Goal: Task Accomplishment & Management: Manage account settings

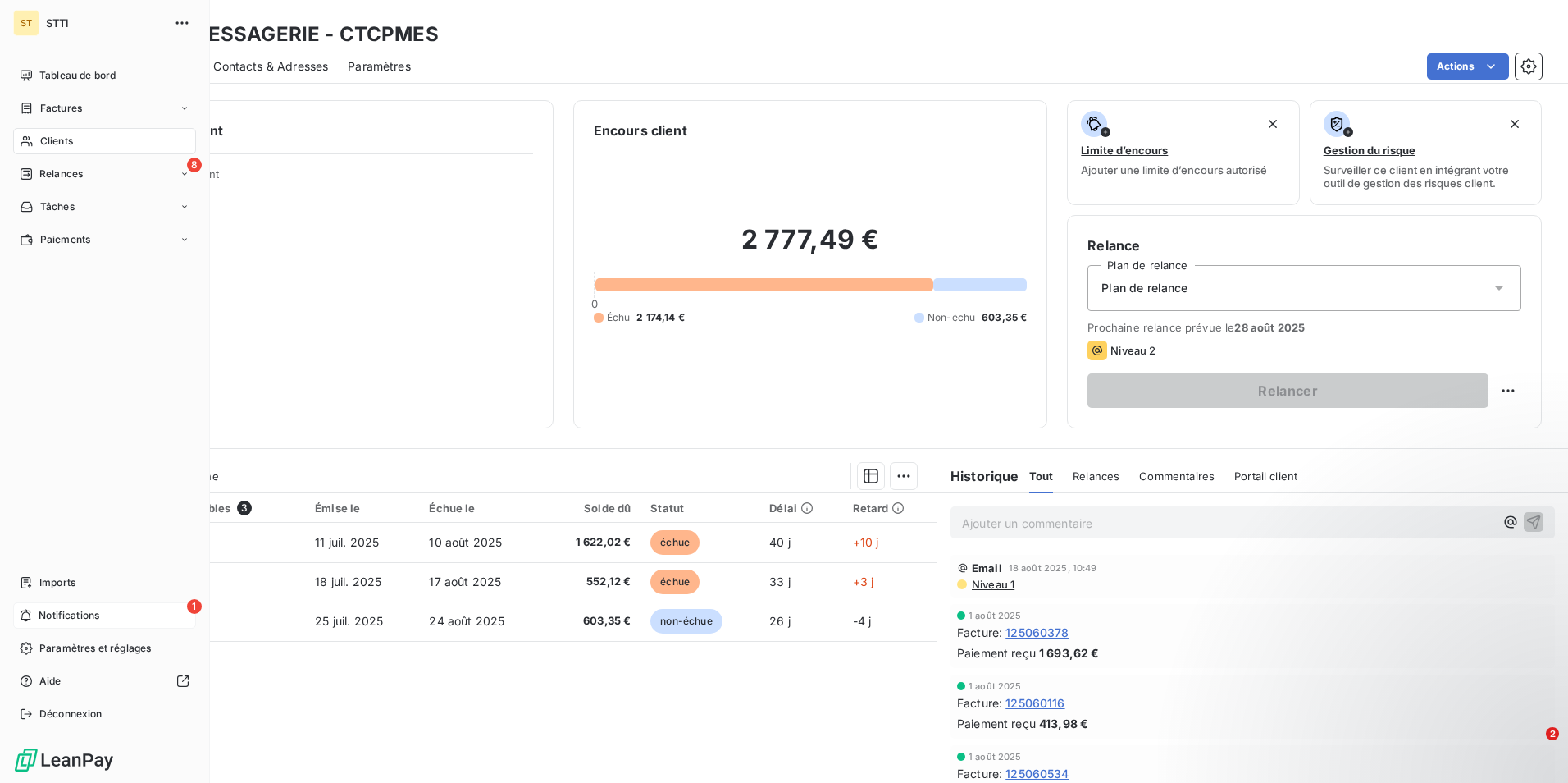
click at [64, 614] on span "Notifications" at bounding box center [69, 615] width 61 height 14
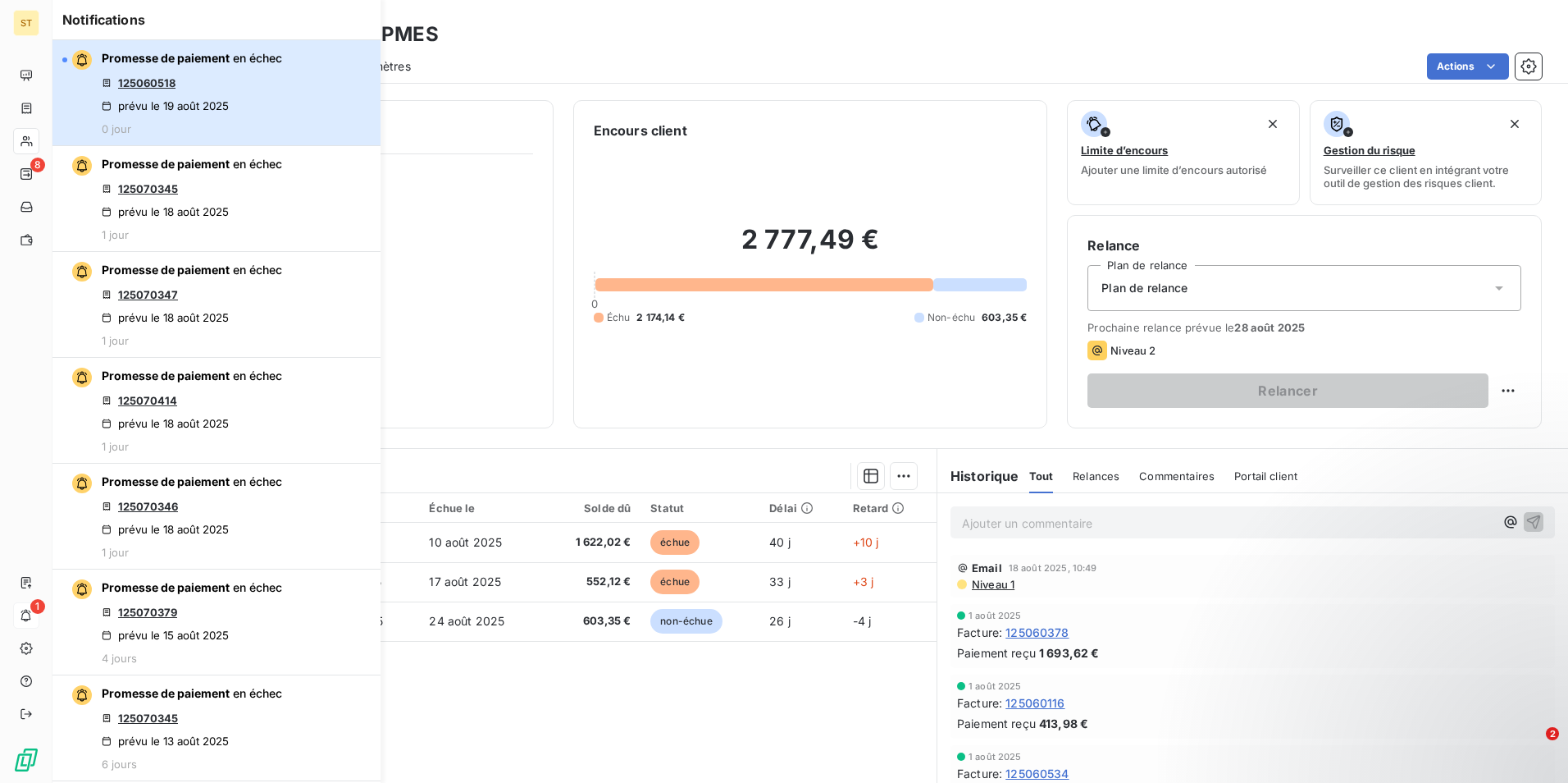
click at [221, 63] on span "Promesse de paiement" at bounding box center [165, 58] width 128 height 14
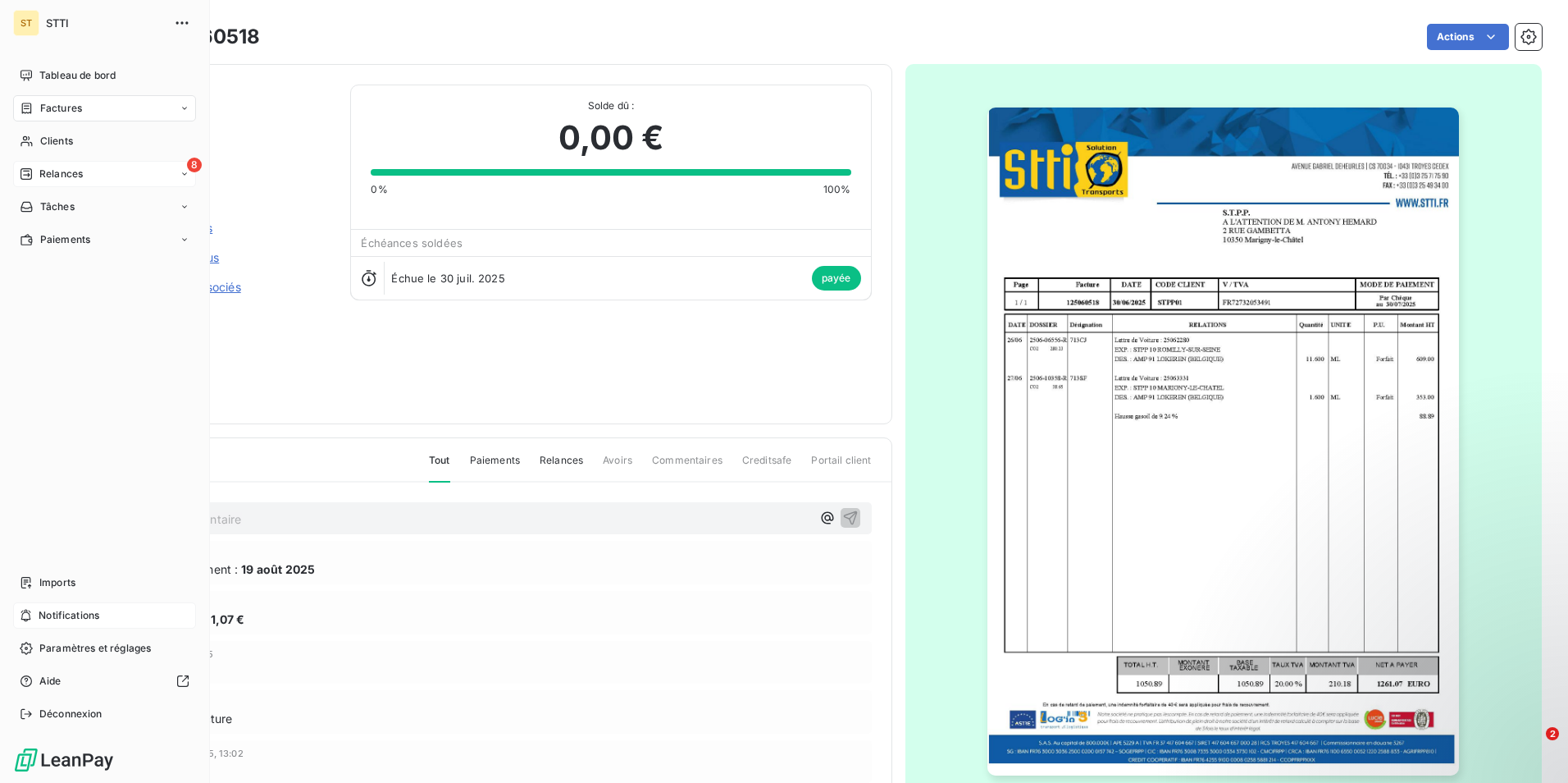
click at [53, 175] on span "Relances" at bounding box center [61, 174] width 43 height 14
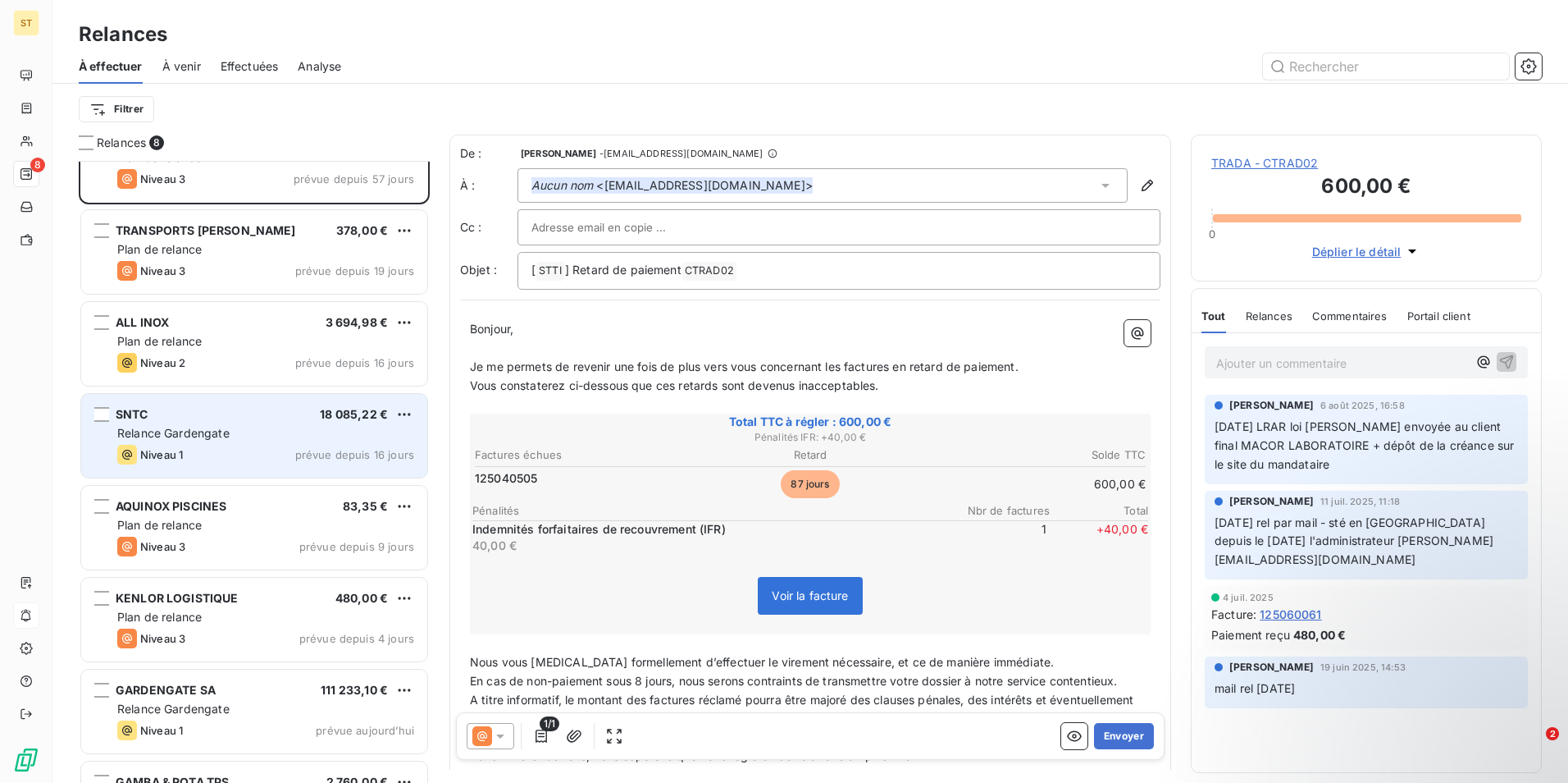
scroll to position [114, 0]
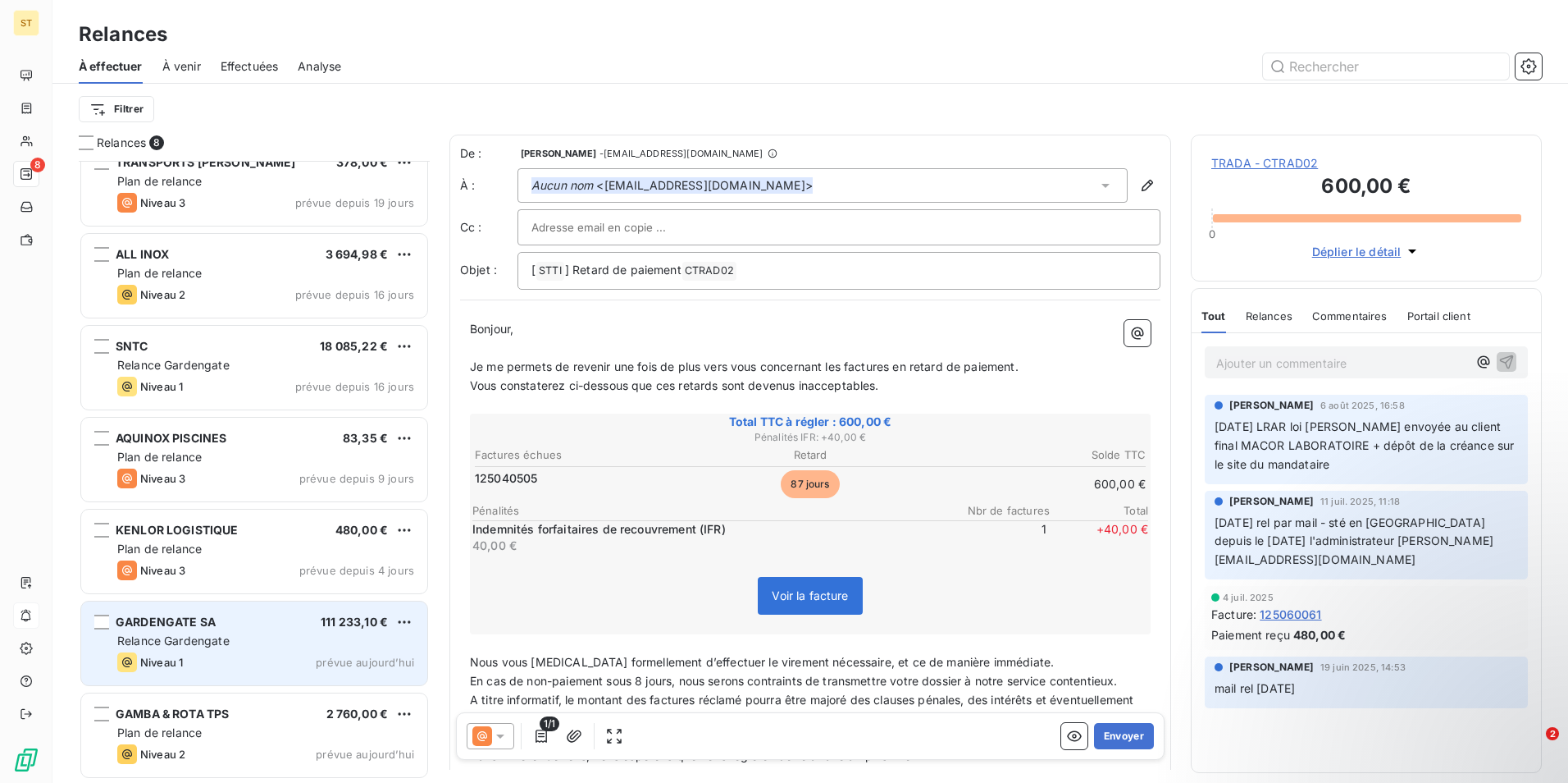
click at [295, 637] on div "Relance Gardengate" at bounding box center [265, 640] width 297 height 16
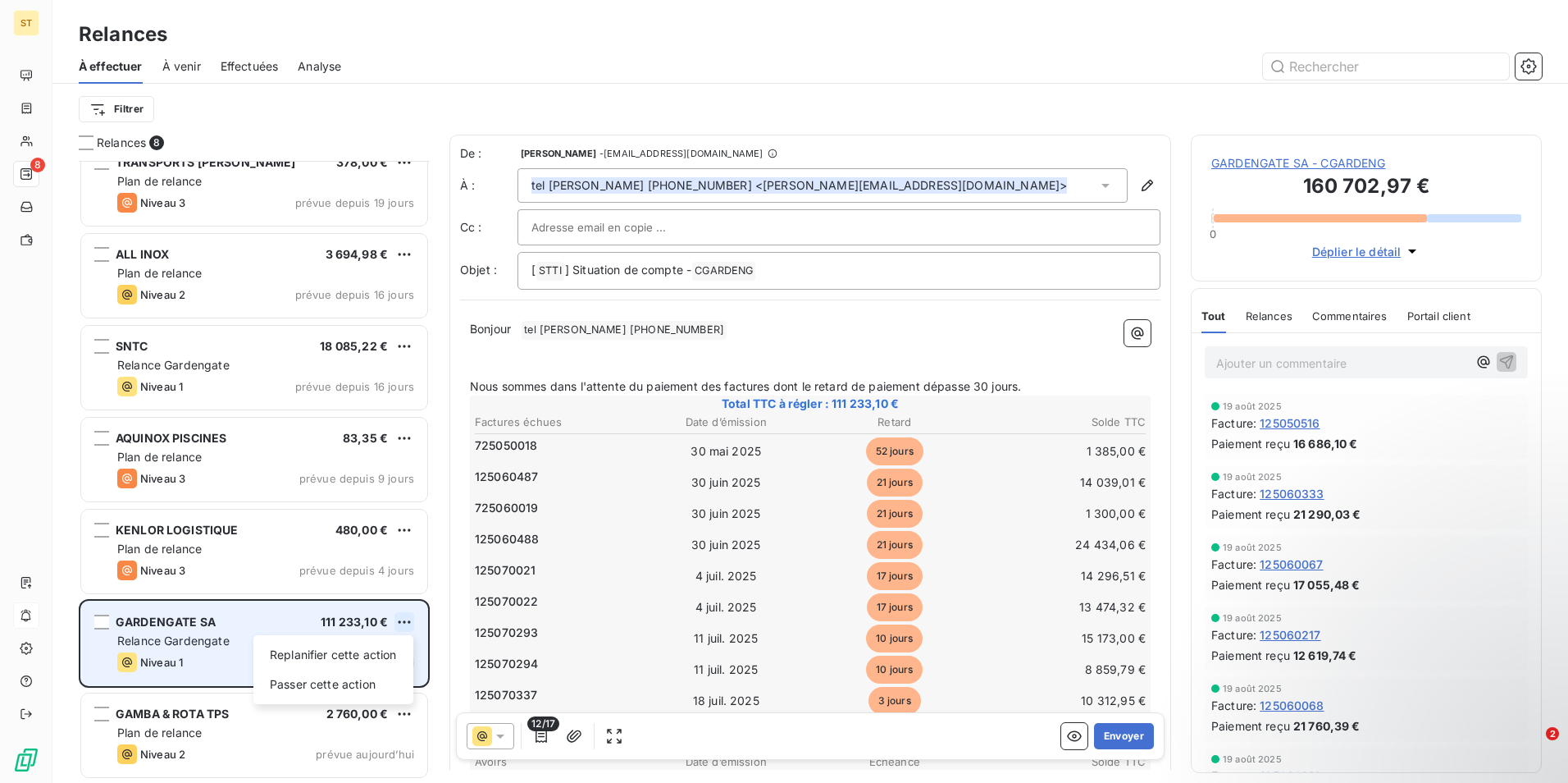
click at [407, 622] on html "ST 8 Relances À effectuer À venir Effectuées Analyse Filtrer Relances 8 TRADA 6…" at bounding box center [784, 391] width 1568 height 783
click at [366, 652] on div "Replanifier cette action" at bounding box center [334, 654] width 147 height 26
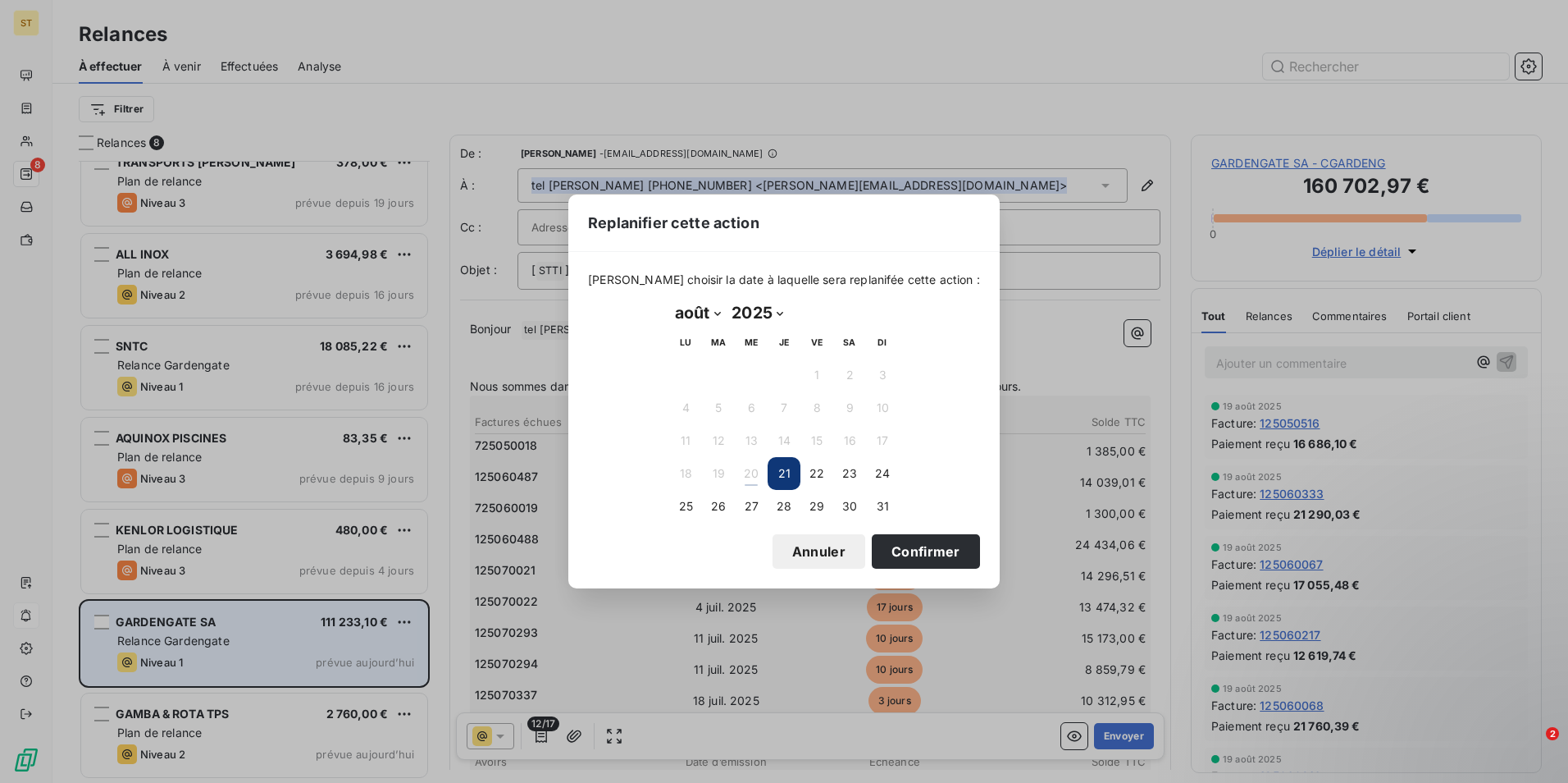
click at [775, 315] on select "2025 2026 2027 2028 2029 2030 2031 2032 2033 2034 2035" at bounding box center [758, 312] width 63 height 26
click at [715, 307] on select "janvier février mars avril mai juin juillet août septembre octobre novembre déc…" at bounding box center [697, 312] width 56 height 26
select select "8"
click at [669, 300] on select "janvier février mars avril mai juin juillet août septembre octobre novembre déc…" at bounding box center [697, 312] width 56 height 26
click at [687, 363] on button "1" at bounding box center [685, 375] width 33 height 33
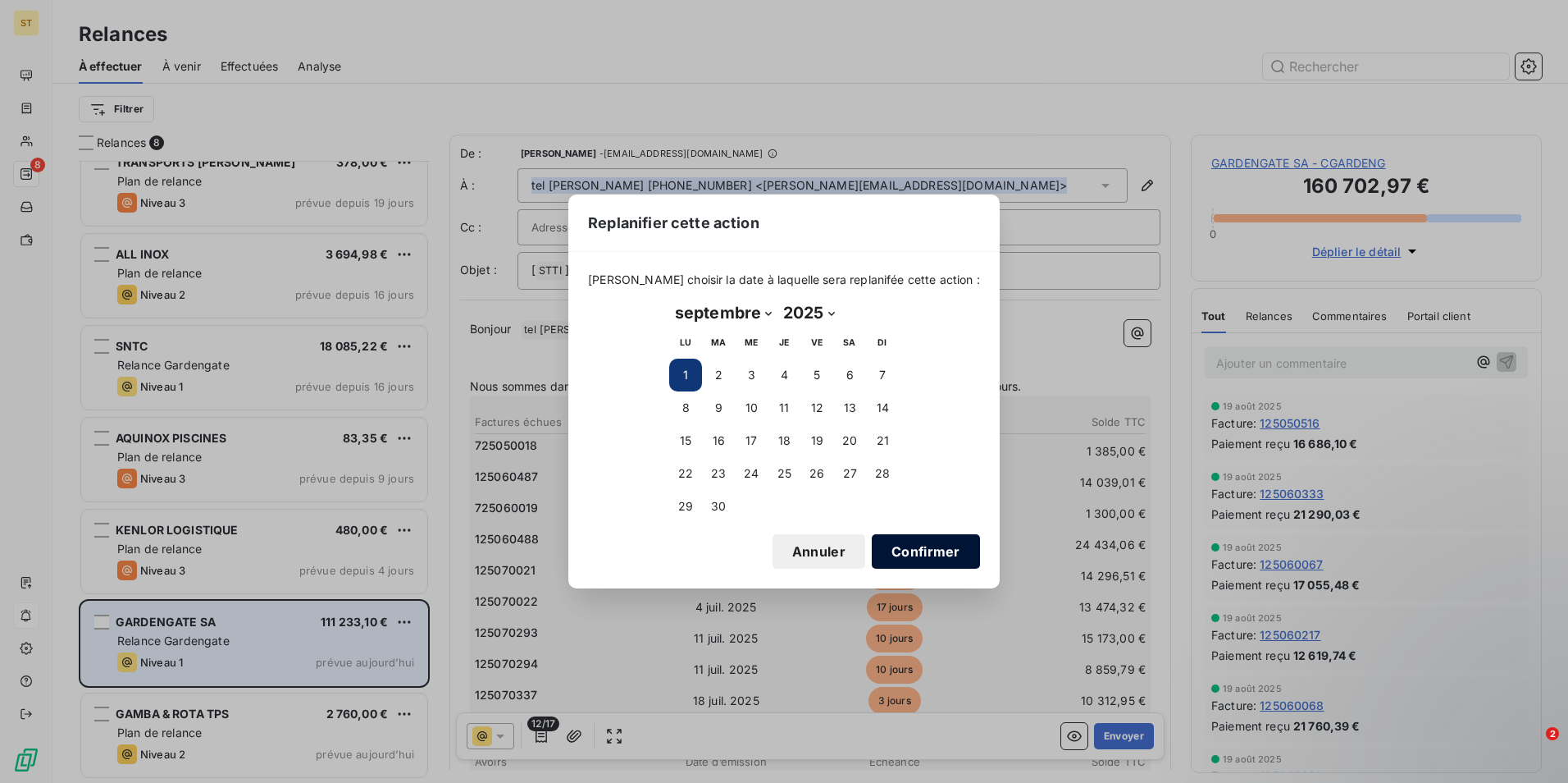
click at [907, 552] on button "Confirmer" at bounding box center [925, 552] width 108 height 34
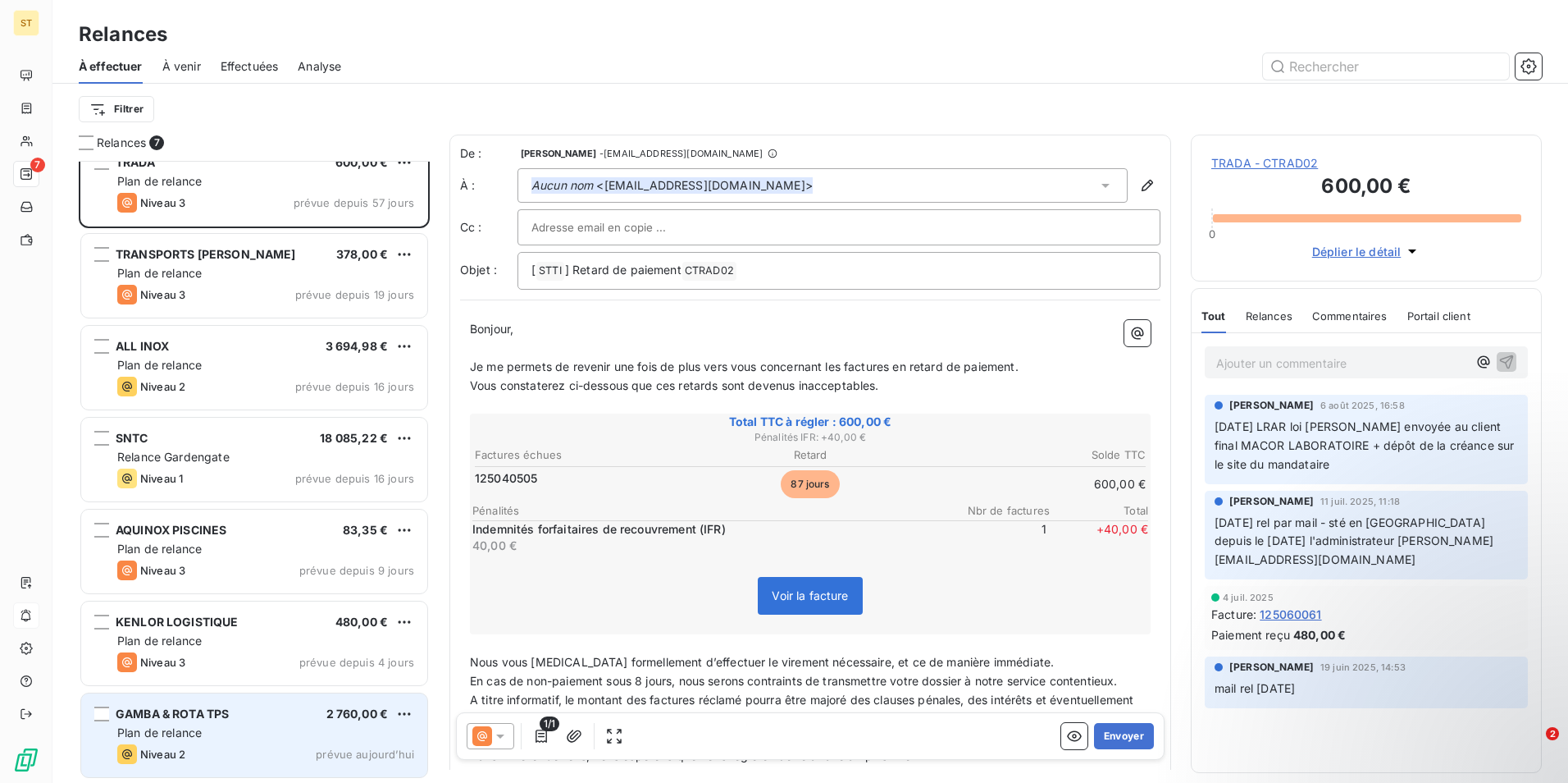
scroll to position [22, 0]
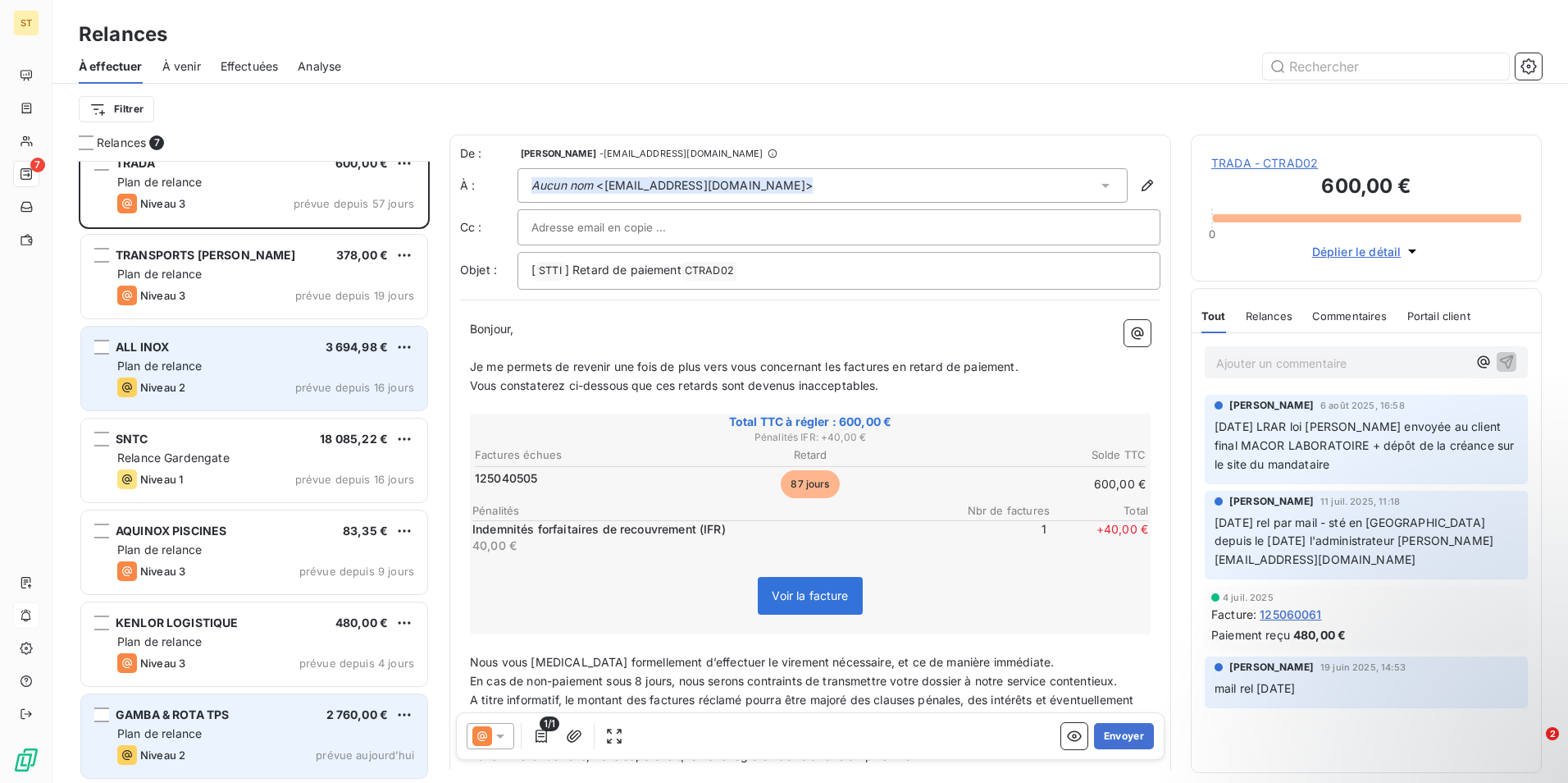
click at [300, 354] on div "ALL INOX 3 694,98 € Plan de relance Niveau 2 prévue depuis 16 jours" at bounding box center [255, 368] width 346 height 83
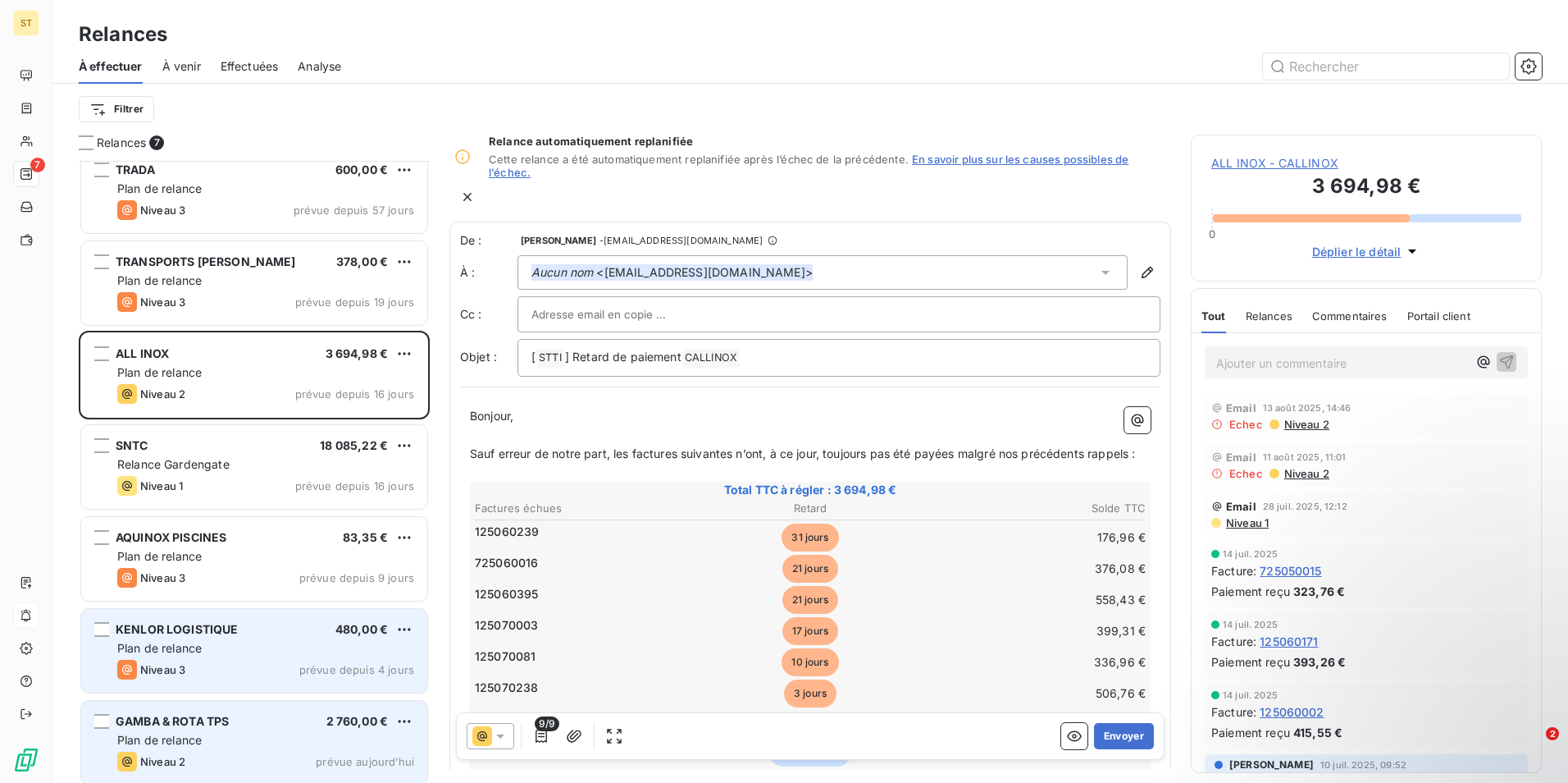
scroll to position [22, 0]
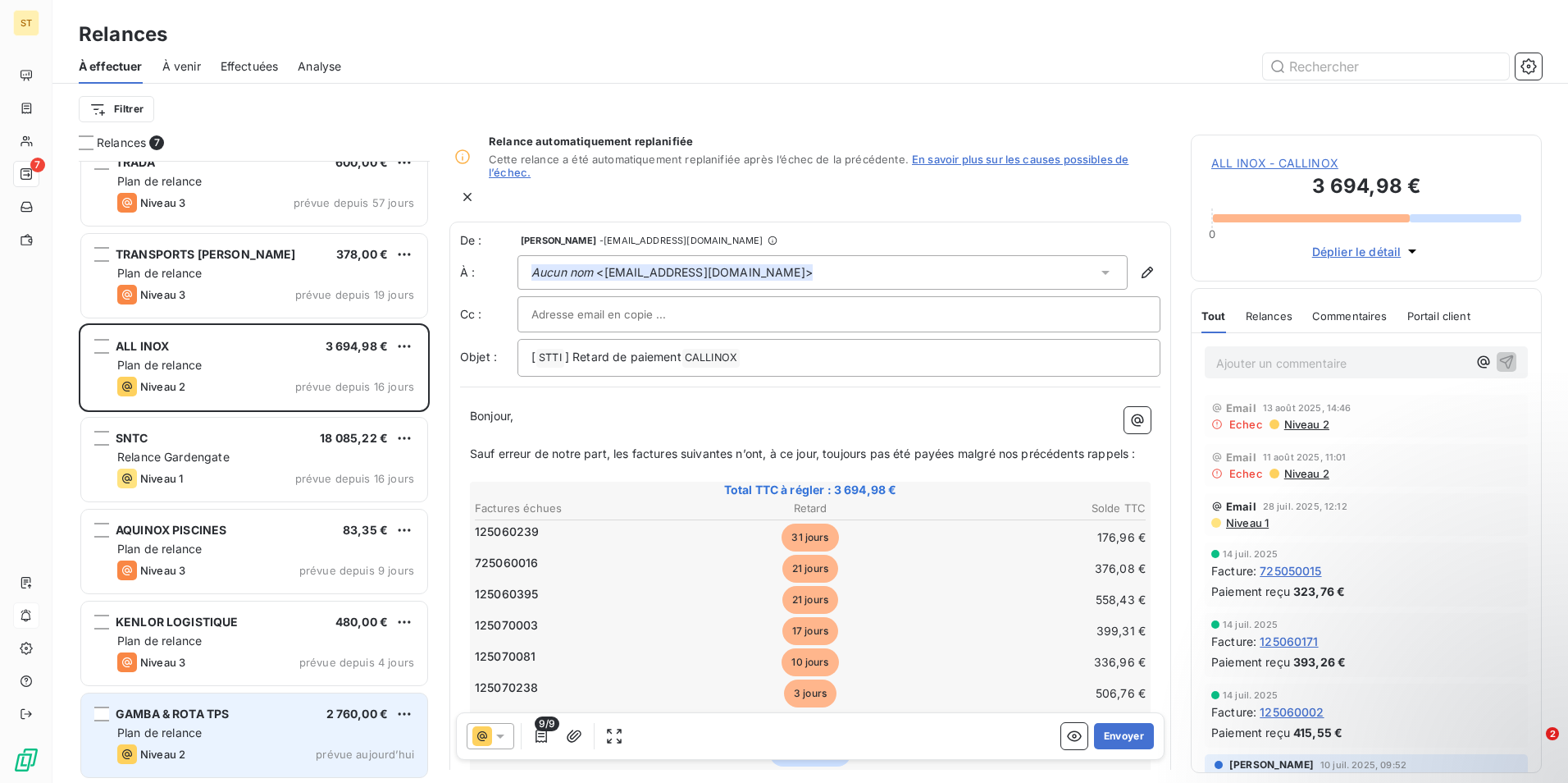
click at [258, 751] on div "Niveau 2 prévue aujourd’hui" at bounding box center [265, 754] width 297 height 20
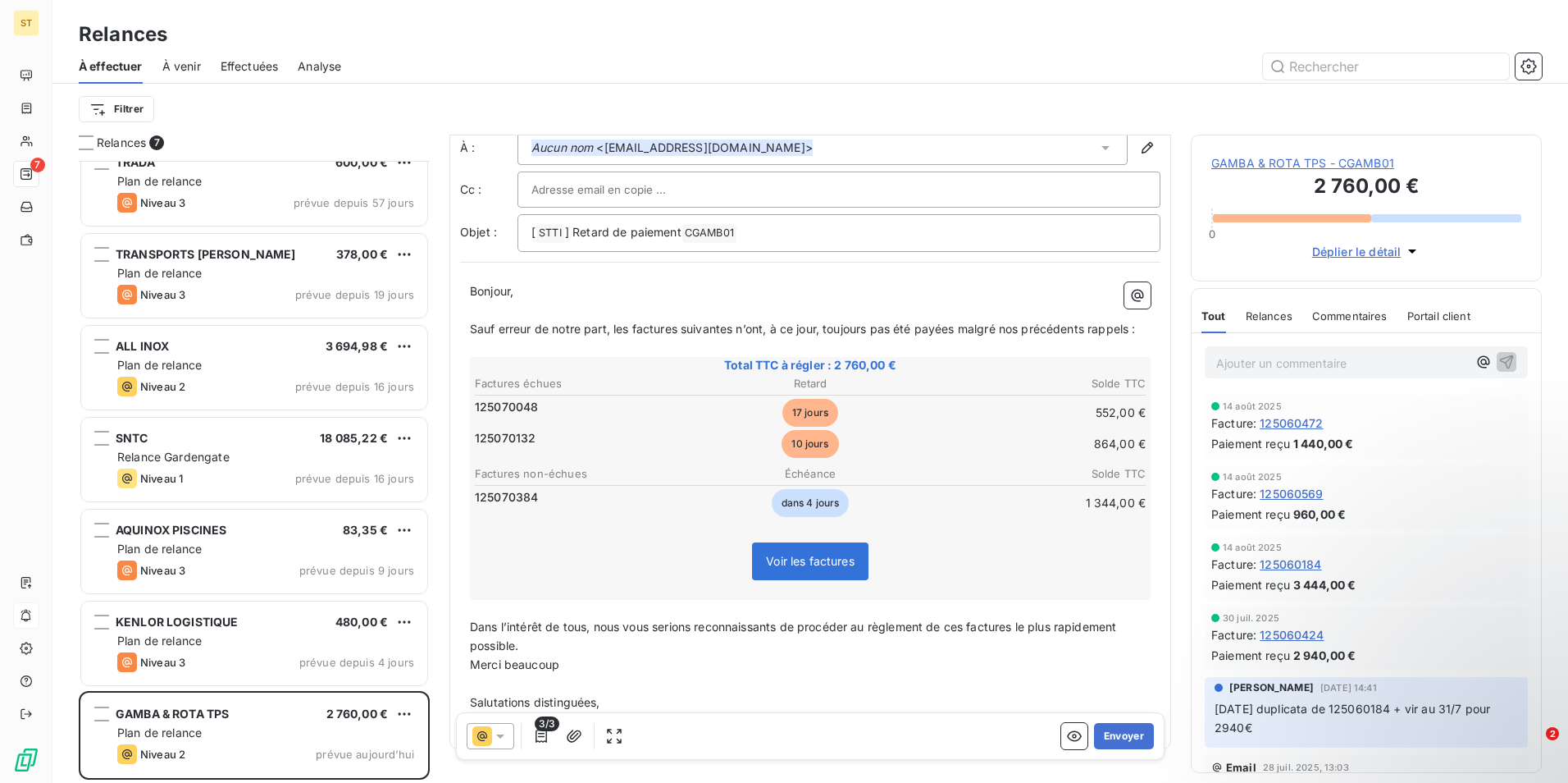
scroll to position [70, 0]
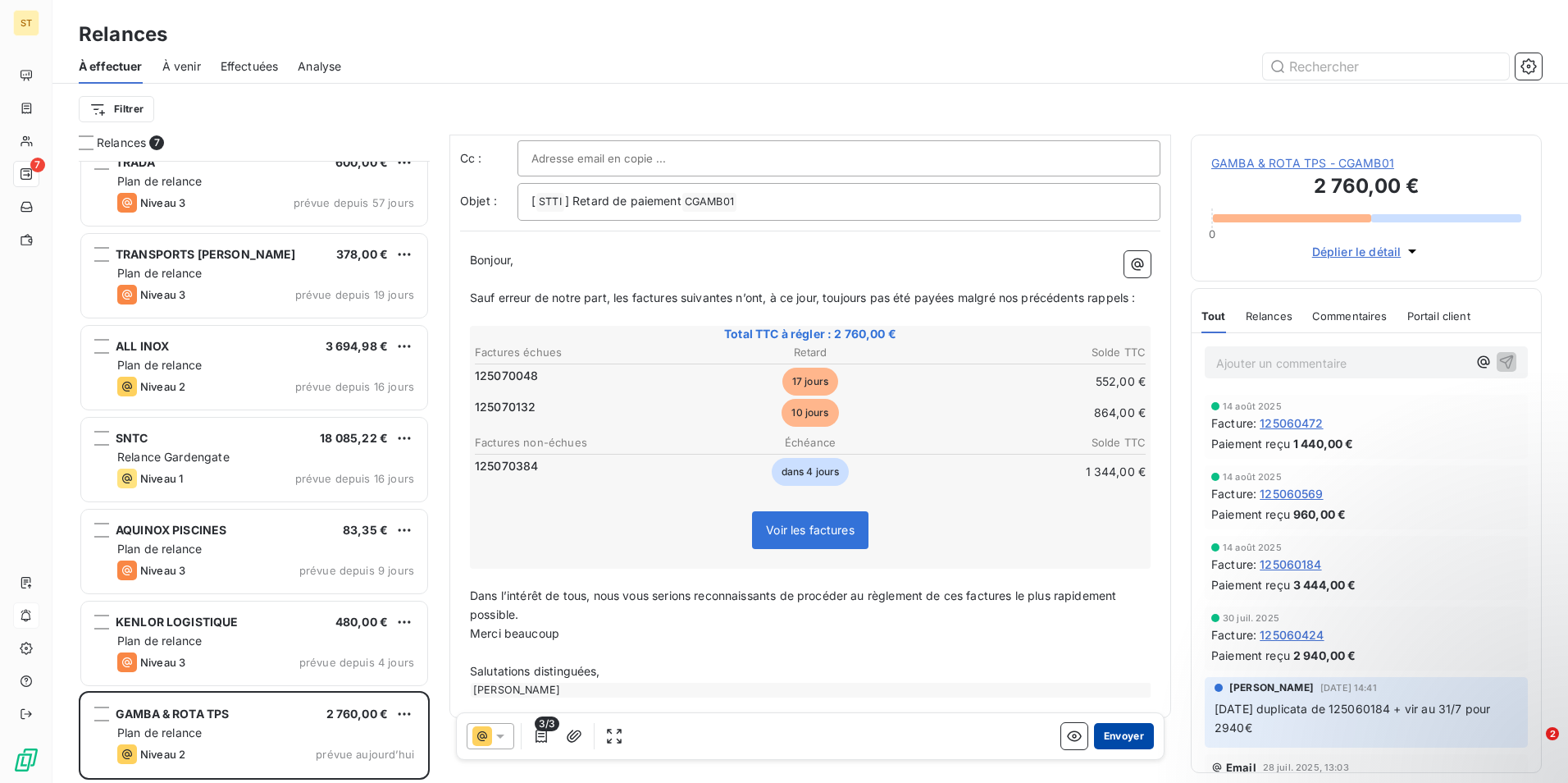
click at [1123, 735] on button "Envoyer" at bounding box center [1123, 735] width 60 height 26
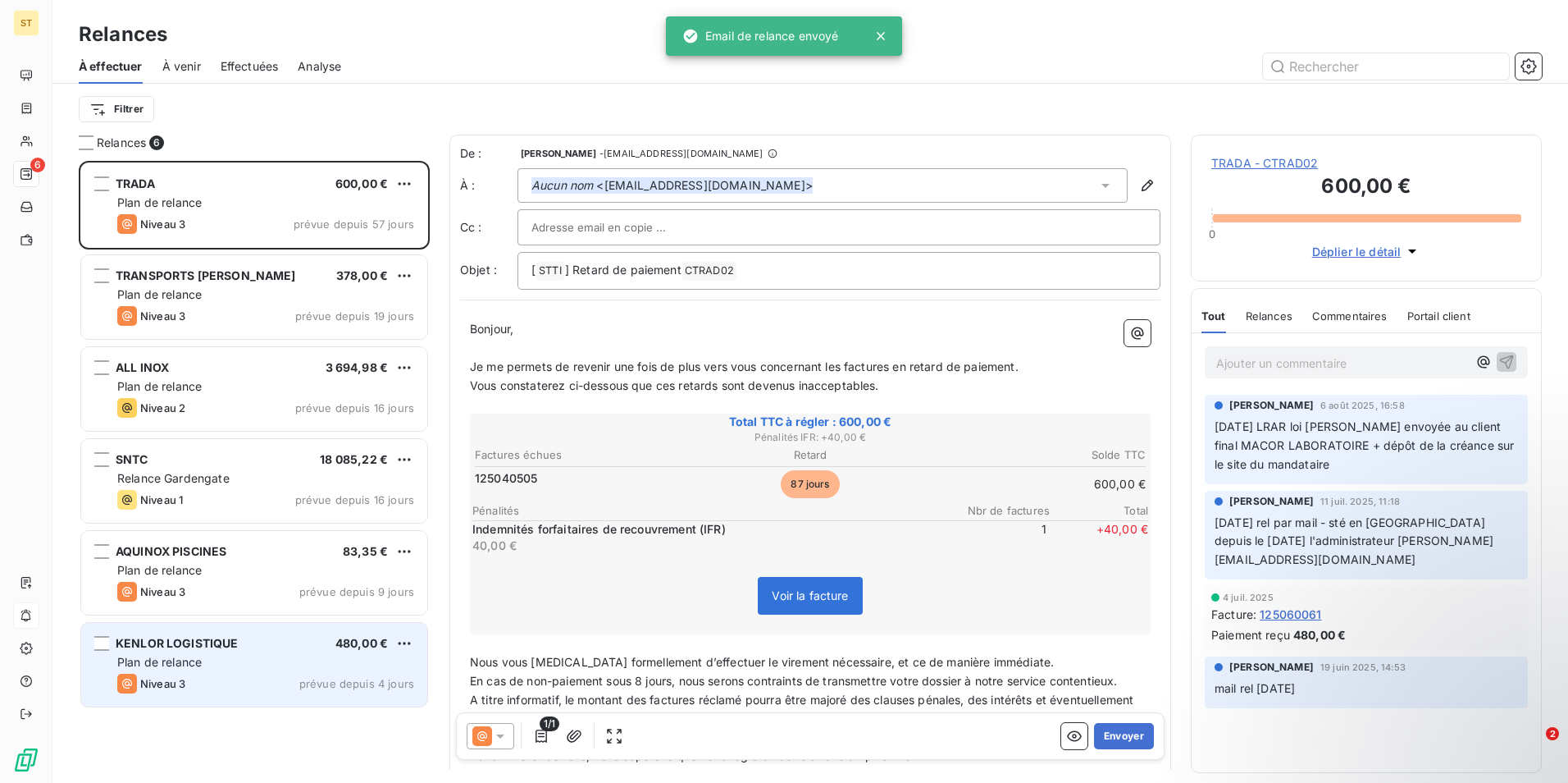
click at [202, 662] on span "Plan de relance" at bounding box center [160, 662] width 84 height 14
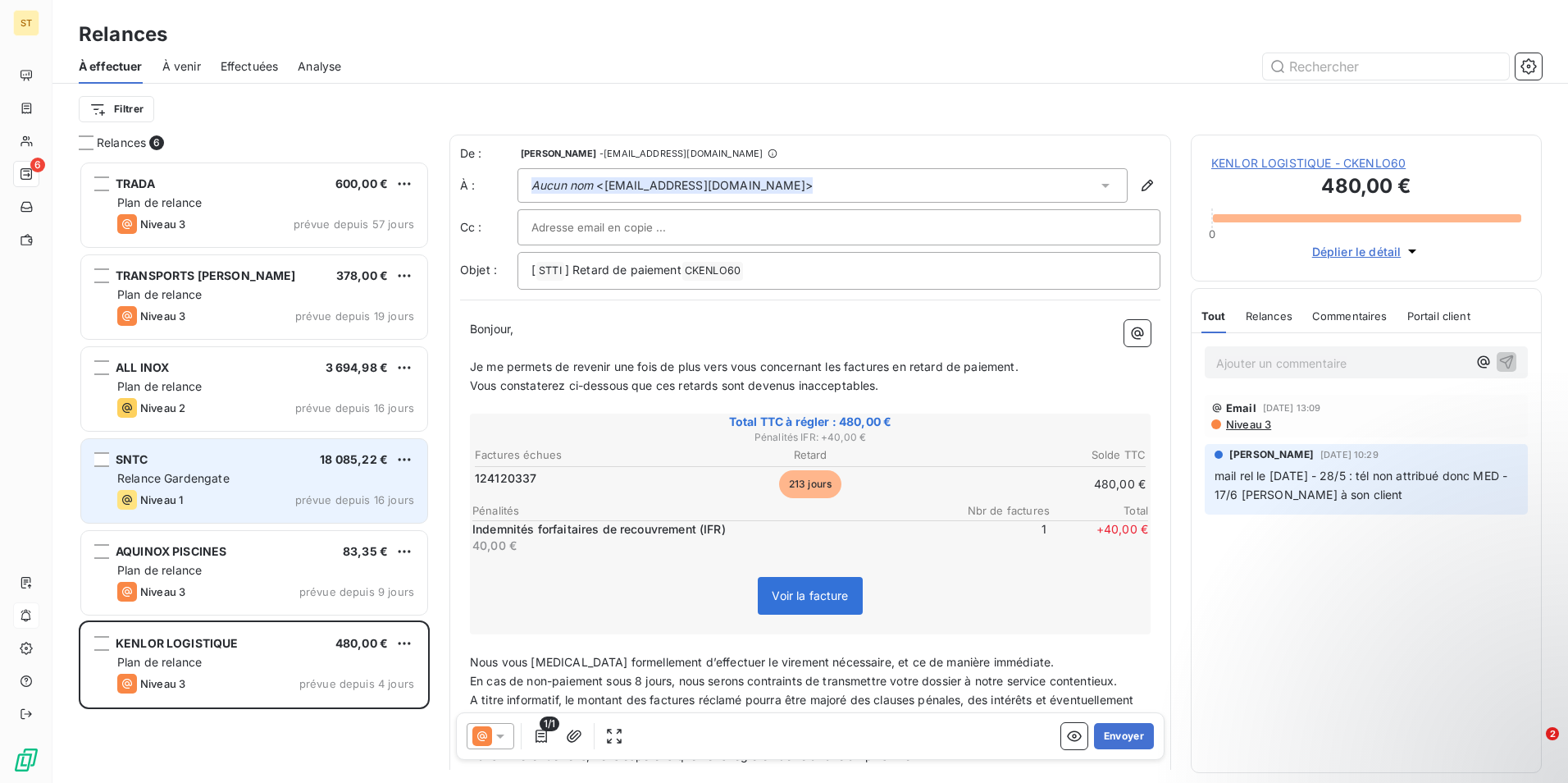
click at [253, 496] on div "Niveau 1 prévue depuis 16 jours" at bounding box center [265, 500] width 297 height 20
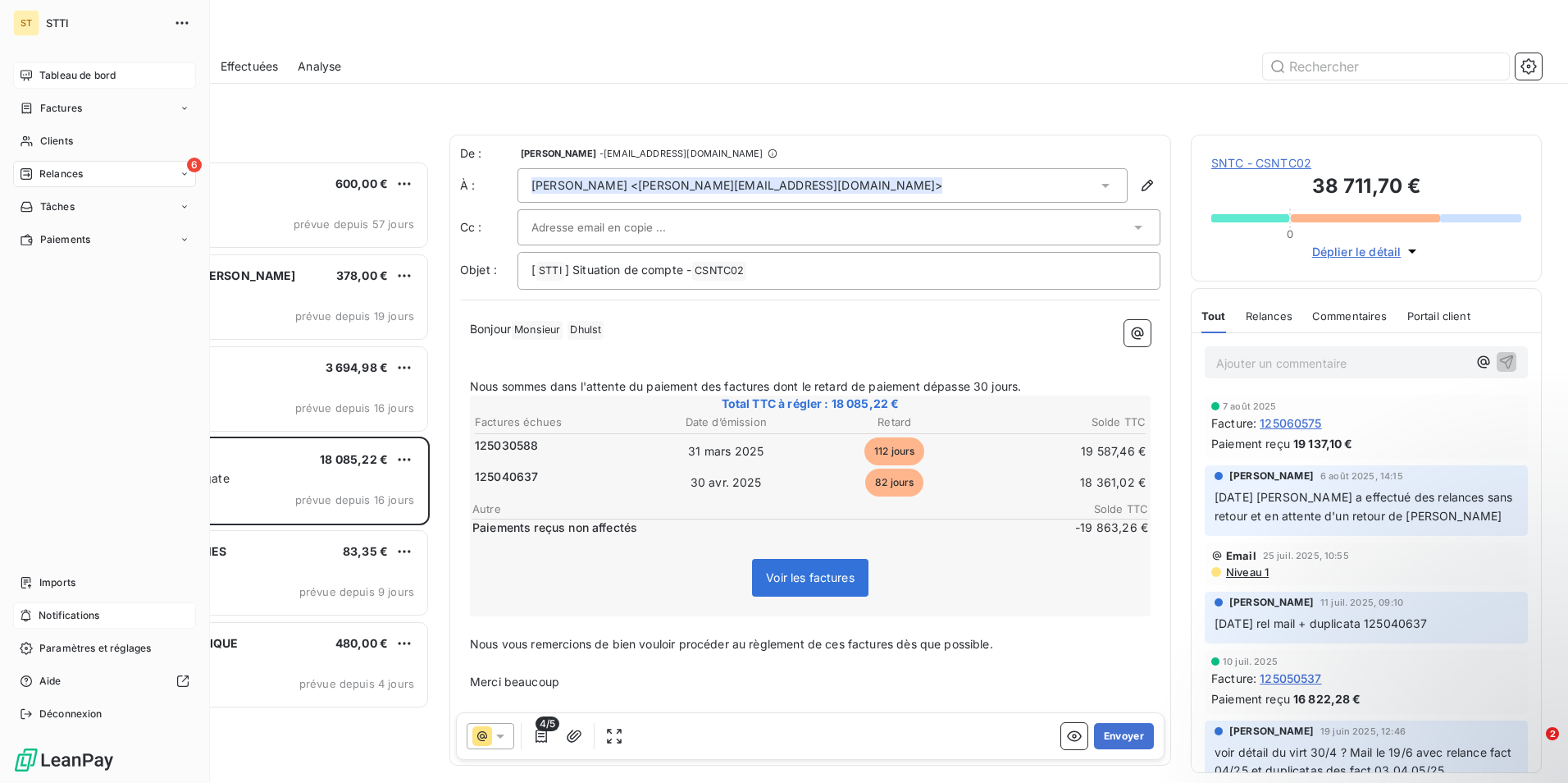
click at [68, 74] on span "Tableau de bord" at bounding box center [77, 75] width 76 height 14
